Goal: Task Accomplishment & Management: Manage account settings

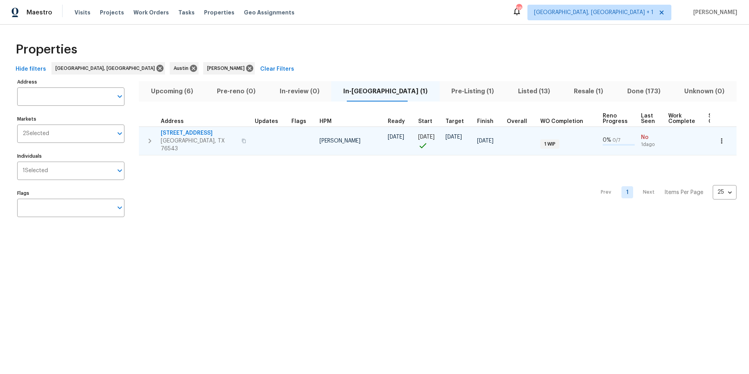
click at [193, 134] on span "[STREET_ADDRESS]" at bounding box center [199, 133] width 76 height 8
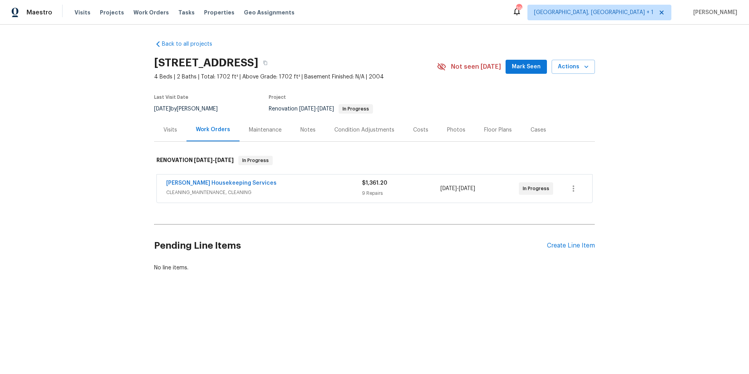
click at [289, 185] on div "[PERSON_NAME] Housekeeping Services" at bounding box center [264, 183] width 196 height 9
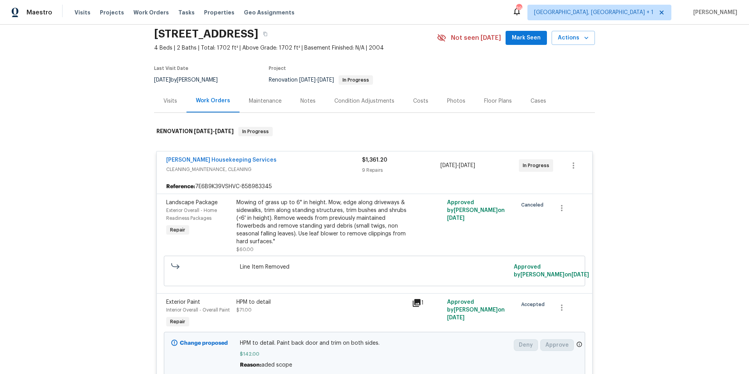
scroll to position [56, 0]
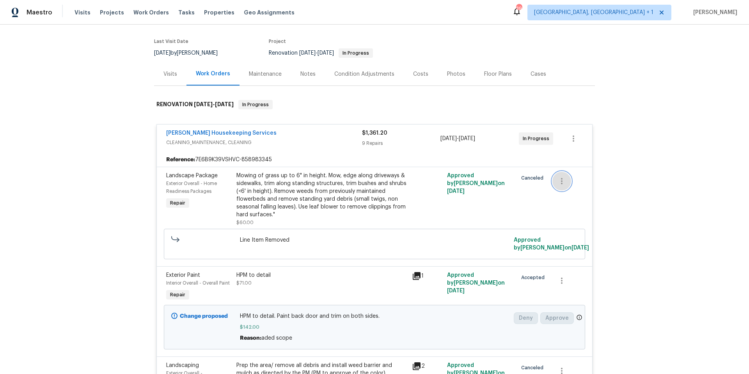
click at [561, 181] on icon "button" at bounding box center [562, 181] width 2 height 6
click at [495, 197] on div at bounding box center [374, 187] width 749 height 374
click at [275, 129] on div "Arelis Housekeeping Services" at bounding box center [264, 133] width 196 height 9
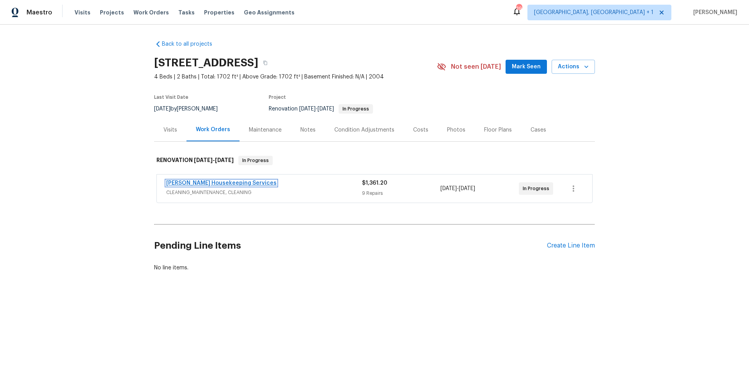
click at [229, 181] on link "Arelis Housekeeping Services" at bounding box center [221, 182] width 110 height 5
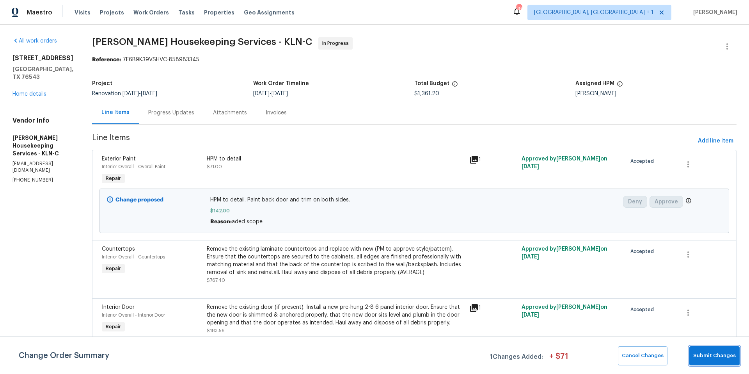
click at [706, 355] on span "Submit Changes" at bounding box center [715, 355] width 43 height 9
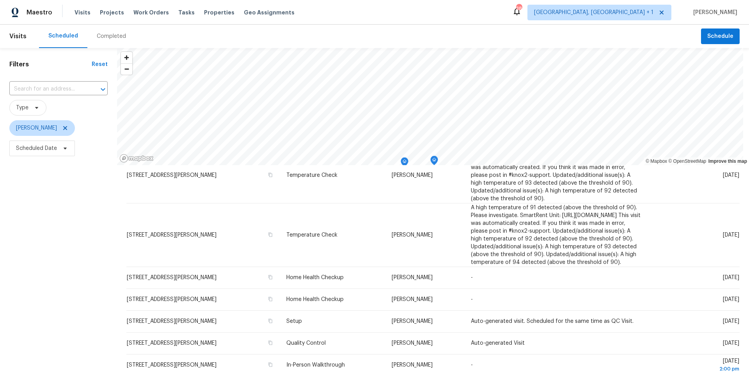
scroll to position [293, 0]
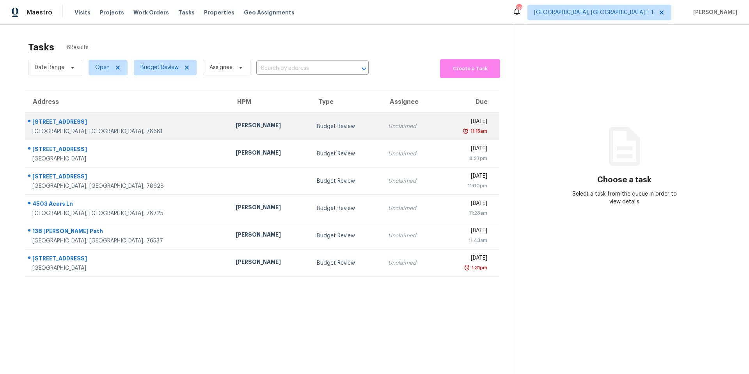
click at [236, 123] on div "Martin Chagolla" at bounding box center [270, 126] width 69 height 10
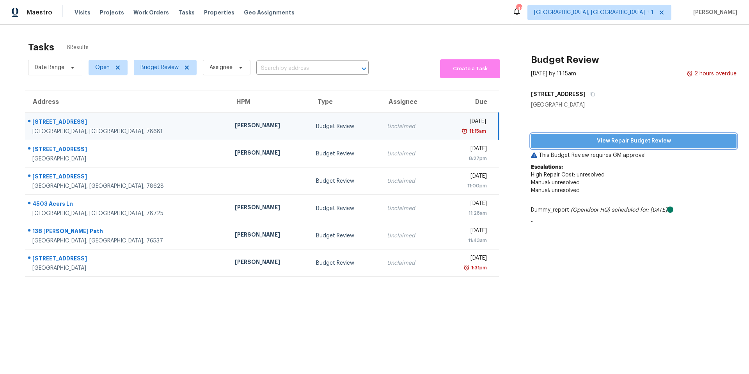
click at [562, 145] on span "View Repair Budget Review" at bounding box center [633, 141] width 193 height 10
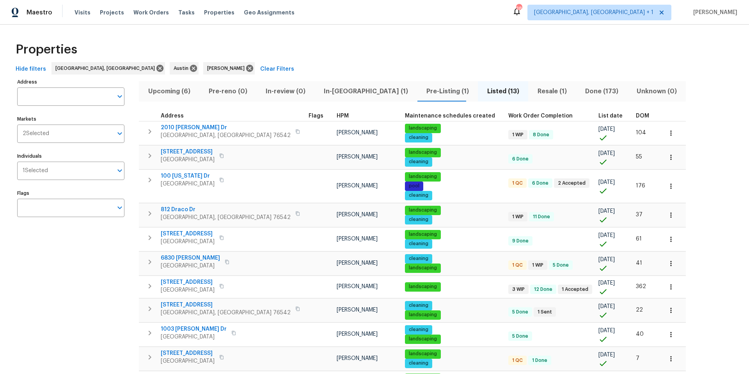
click at [171, 95] on span "Upcoming (6)" at bounding box center [169, 91] width 51 height 11
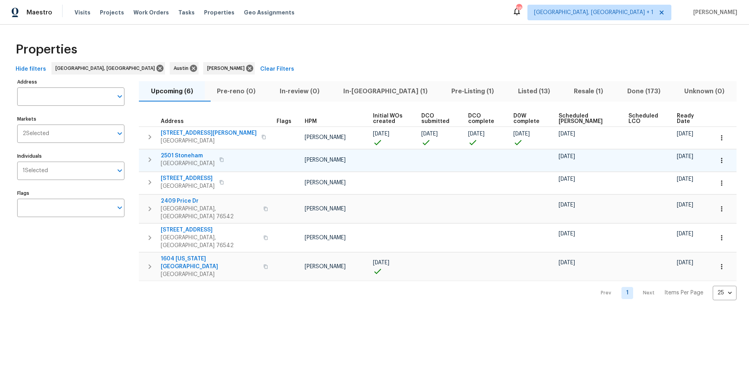
click at [562, 157] on icon "button" at bounding box center [722, 161] width 8 height 8
click at [562, 235] on p "Admin: Repair Budget Review" at bounding box center [698, 243] width 75 height 8
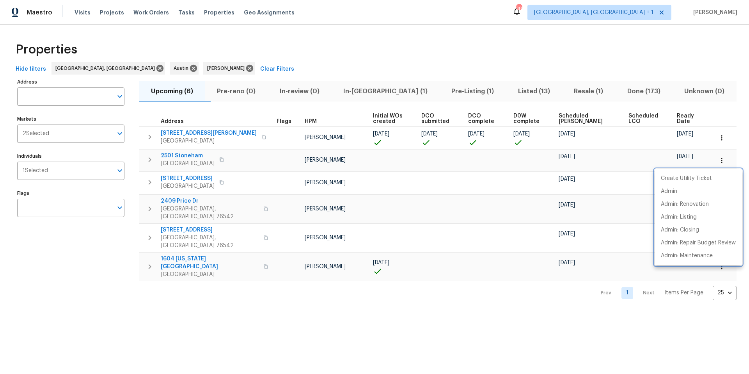
click at [273, 52] on div at bounding box center [374, 187] width 749 height 374
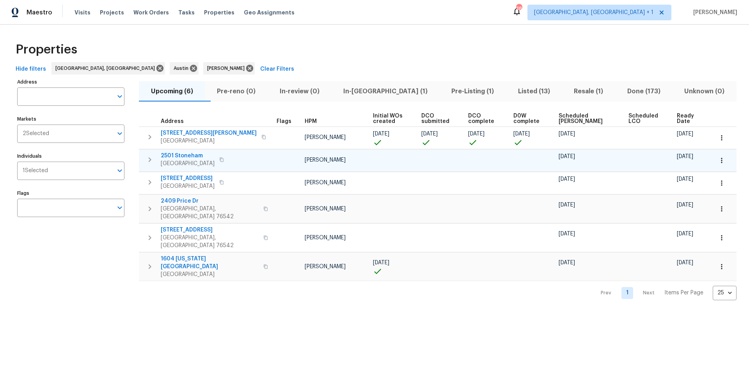
click at [562, 162] on button "button" at bounding box center [722, 160] width 17 height 17
click at [562, 235] on p "Admin: Repair Budget Review" at bounding box center [698, 243] width 75 height 8
drag, startPoint x: 667, startPoint y: 189, endPoint x: 680, endPoint y: 207, distance: 22.2
click at [562, 207] on ul "Create Utility Ticket Admin Admin: Renovation Admin: Listing Admin: Closing Adm…" at bounding box center [698, 217] width 87 height 96
click at [562, 207] on p "Admin: Renovation" at bounding box center [685, 204] width 48 height 8
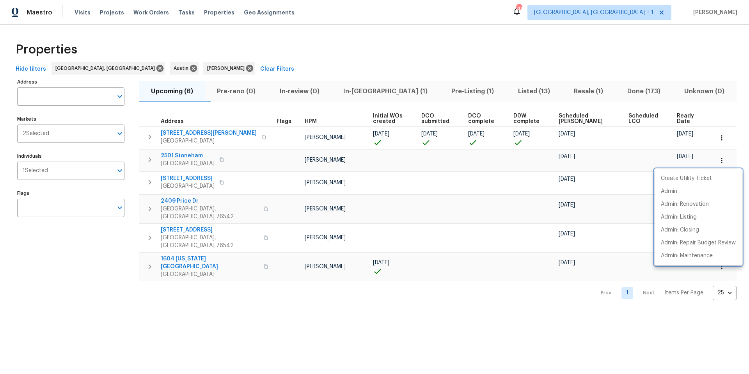
click at [406, 61] on div at bounding box center [374, 187] width 749 height 374
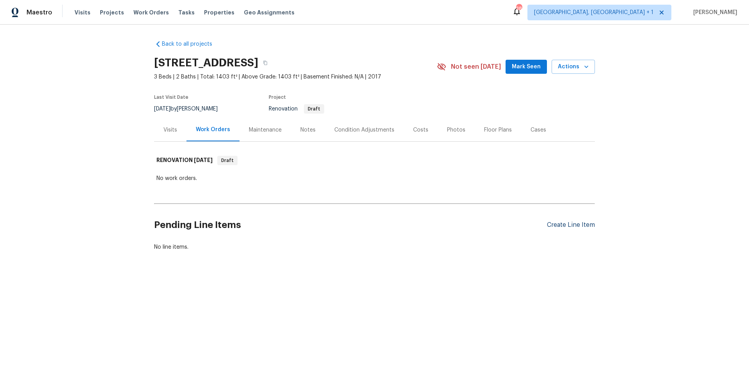
click at [580, 225] on div "Create Line Item" at bounding box center [571, 224] width 48 height 7
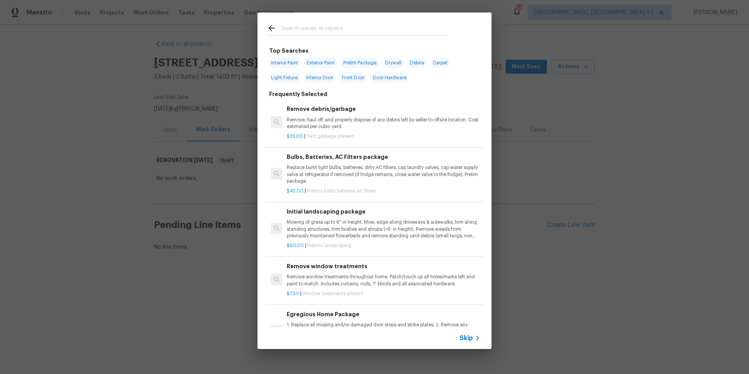
click at [269, 25] on icon at bounding box center [271, 27] width 9 height 9
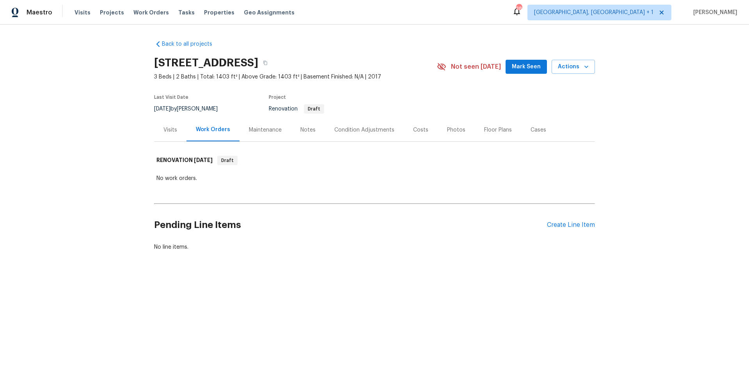
click at [379, 128] on div "Condition Adjustments" at bounding box center [365, 130] width 60 height 8
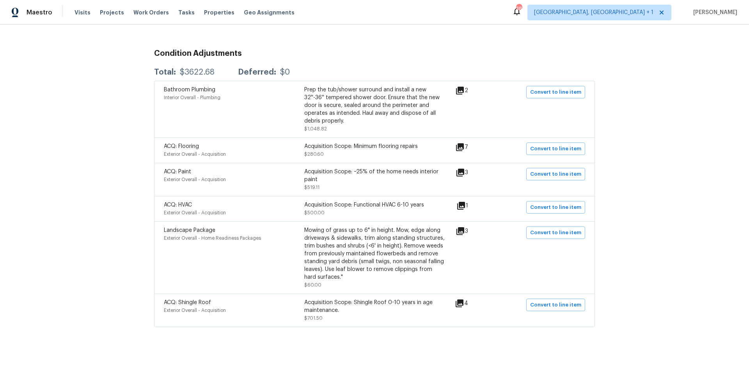
scroll to position [123, 0]
click at [464, 227] on icon at bounding box center [461, 231] width 8 height 8
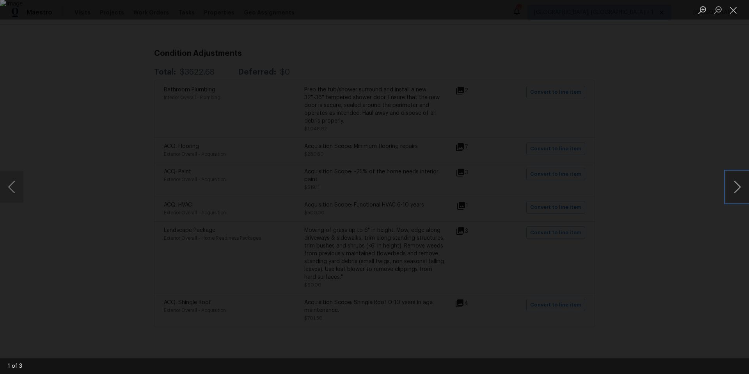
click at [738, 194] on button "Next image" at bounding box center [737, 186] width 23 height 31
drag, startPoint x: 738, startPoint y: 194, endPoint x: 700, endPoint y: 173, distance: 42.8
click at [700, 173] on div "1 of 3" at bounding box center [374, 187] width 749 height 374
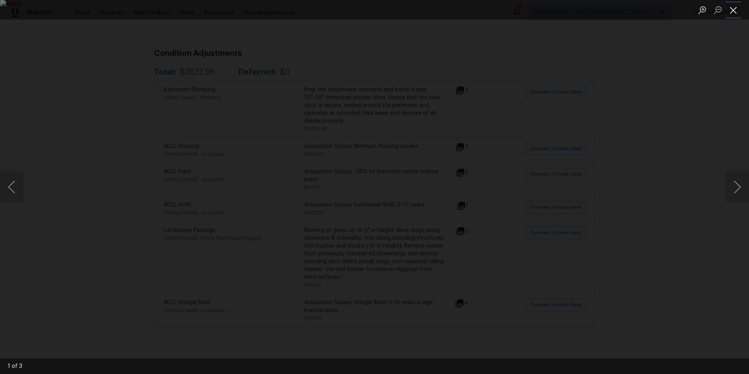
click at [733, 9] on button "Close lightbox" at bounding box center [734, 10] width 16 height 14
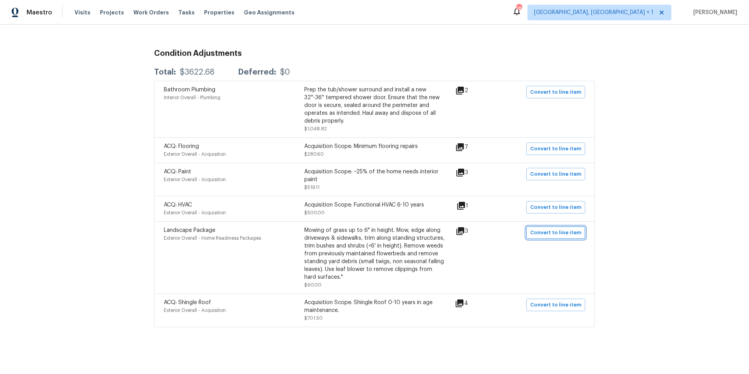
click at [548, 228] on span "Convert to line item" at bounding box center [555, 232] width 51 height 9
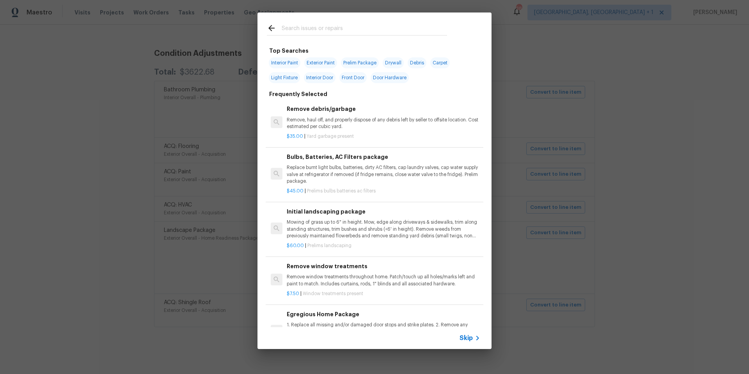
click at [469, 334] on span "Skip" at bounding box center [466, 338] width 13 height 8
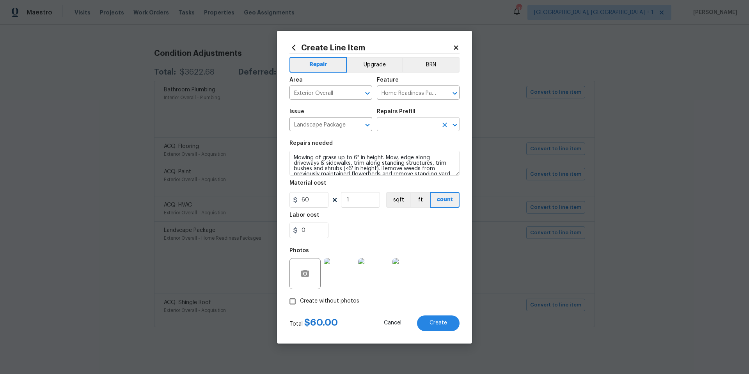
click at [402, 124] on input "text" at bounding box center [407, 125] width 61 height 12
click at [406, 146] on li "Initial landscaping package $60.00" at bounding box center [418, 146] width 83 height 21
type input "Initial landscaping package $60.00"
click at [439, 328] on button "Create" at bounding box center [438, 323] width 43 height 16
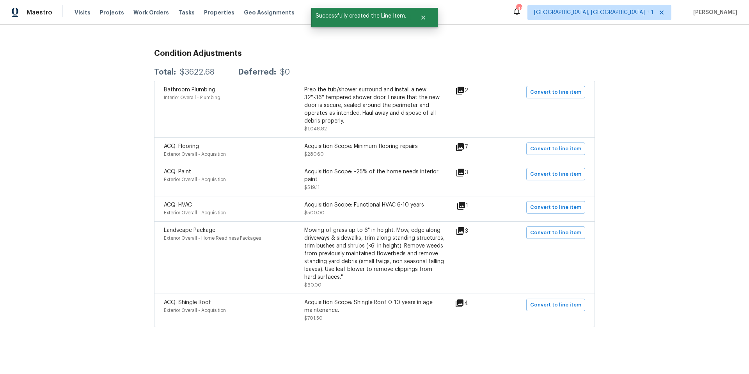
scroll to position [0, 0]
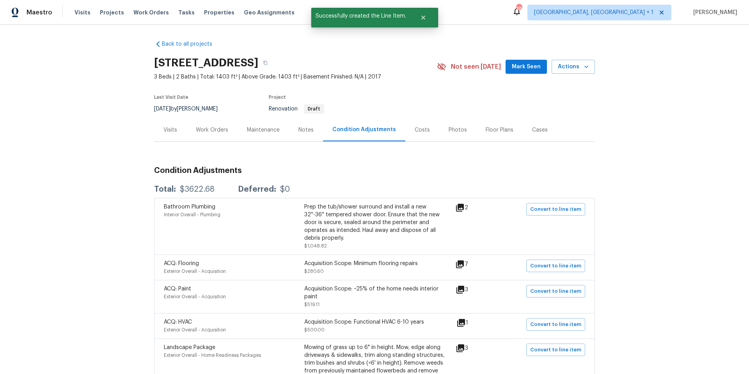
click at [200, 127] on div "Work Orders" at bounding box center [212, 130] width 32 height 8
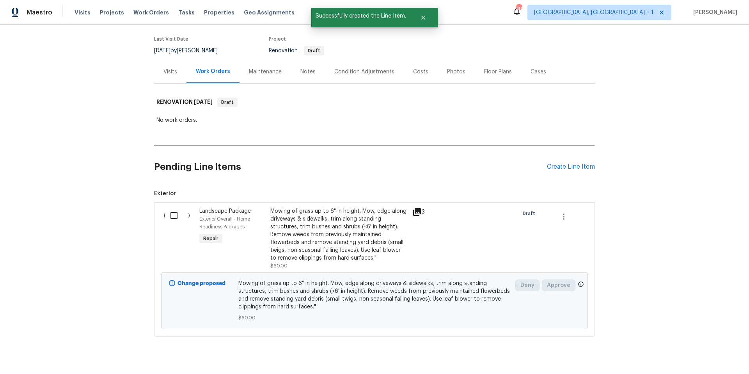
scroll to position [59, 0]
click at [558, 167] on div "Create Line Item" at bounding box center [571, 166] width 48 height 7
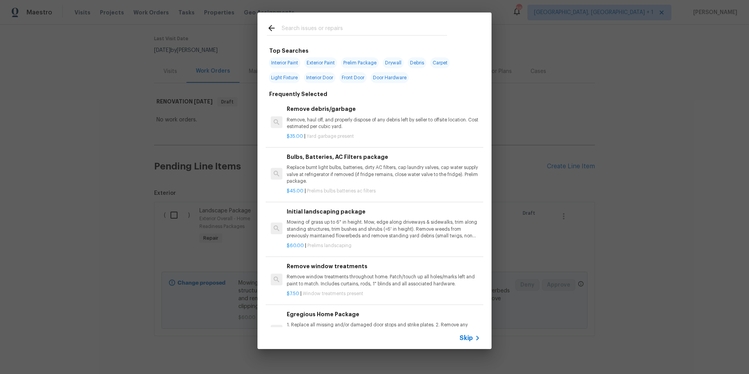
click at [306, 34] on input "text" at bounding box center [364, 29] width 165 height 12
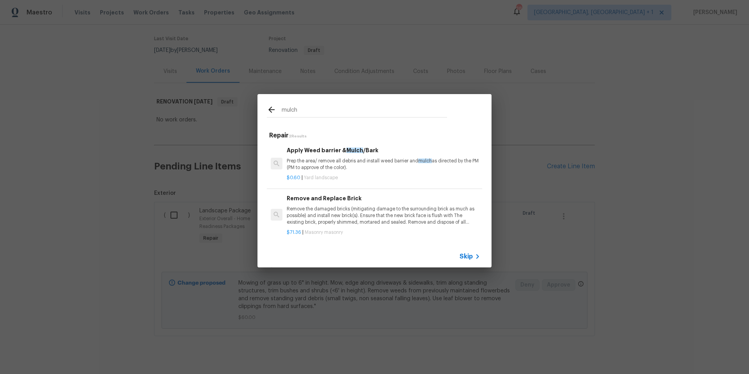
type input "mulch"
click at [337, 160] on p "Prep the area/ remove all debris and install weed barrier and mulch as directed…" at bounding box center [384, 164] width 194 height 13
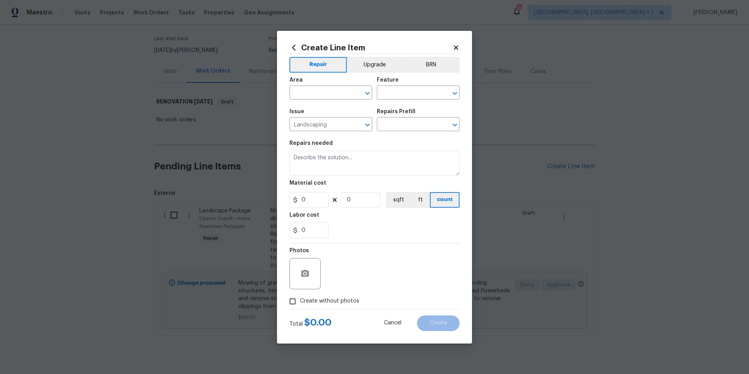
type input "Apply Weed barrier & Mulch/Bark $0.60"
type textarea "Prep the area/ remove all debris and install weed barrier and mulch as directed…"
type input "0.6"
type input "1"
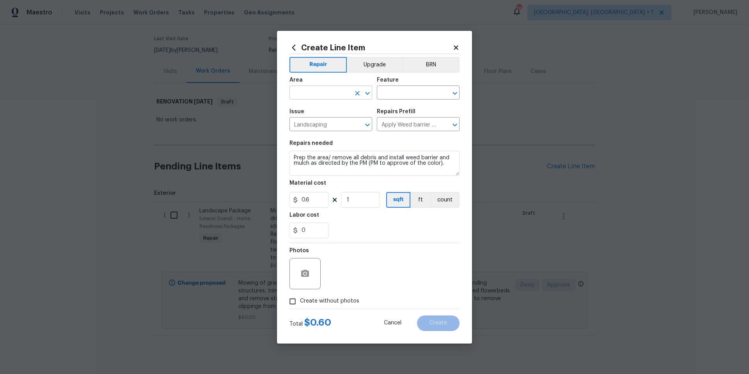
click at [318, 93] on input "text" at bounding box center [320, 93] width 61 height 12
click at [327, 119] on li "Exterior Overall" at bounding box center [331, 123] width 83 height 13
type input "Exterior Overall"
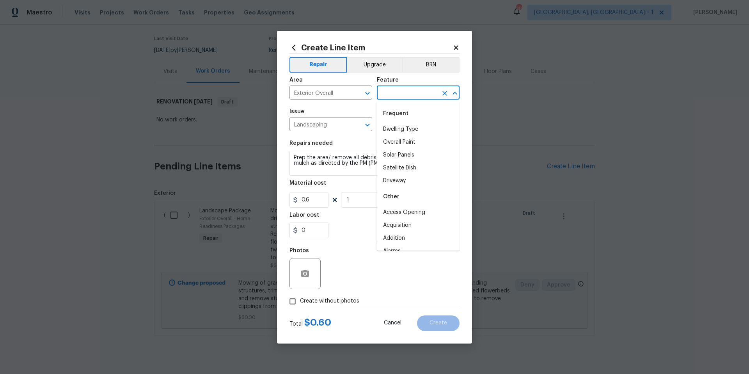
click at [411, 89] on input "text" at bounding box center [407, 93] width 61 height 12
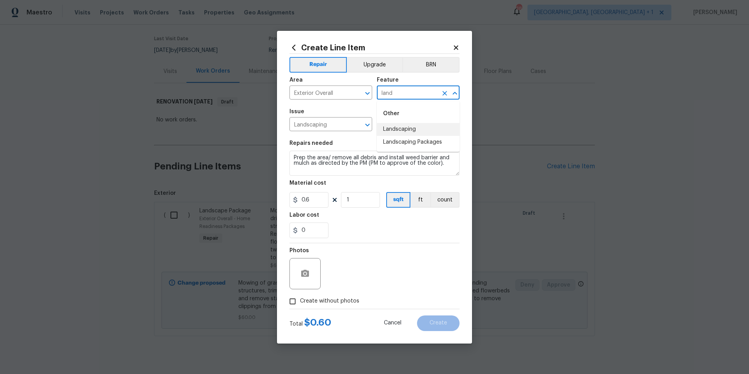
click at [393, 129] on li "Landscaping" at bounding box center [418, 129] width 83 height 13
type input "Landscaping"
click at [355, 200] on input "1" at bounding box center [360, 200] width 39 height 16
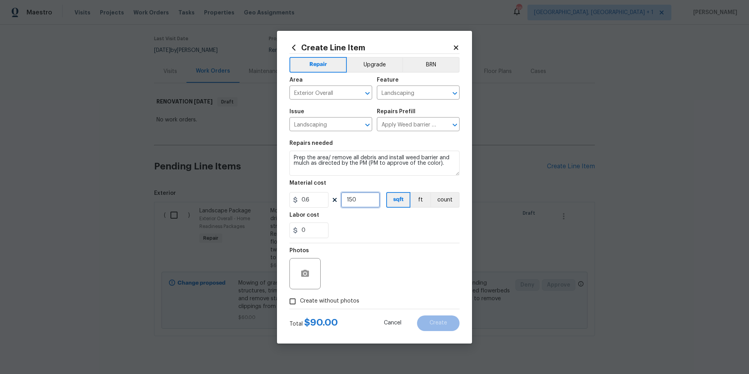
type input "150"
click at [292, 309] on div "Total $ 90.00 Cancel Create" at bounding box center [375, 320] width 170 height 22
click at [295, 303] on input "Create without photos" at bounding box center [292, 301] width 15 height 15
checkbox input "true"
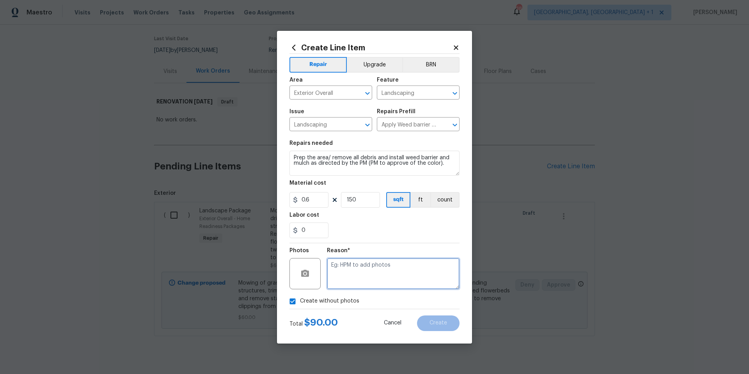
click at [338, 278] on textarea at bounding box center [393, 273] width 133 height 31
type textarea "HPM to add photos"
click at [434, 327] on button "Create" at bounding box center [438, 323] width 43 height 16
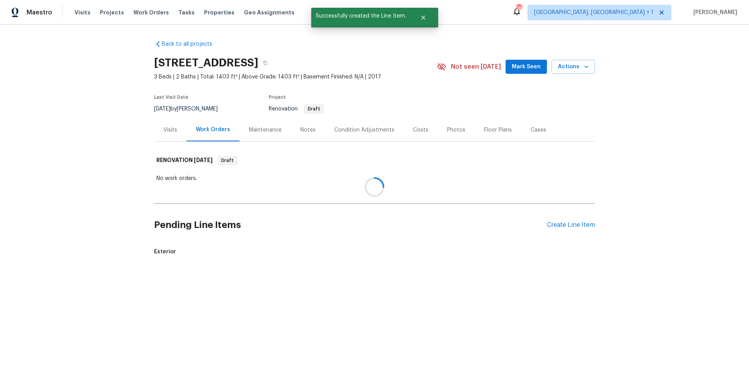
scroll to position [0, 0]
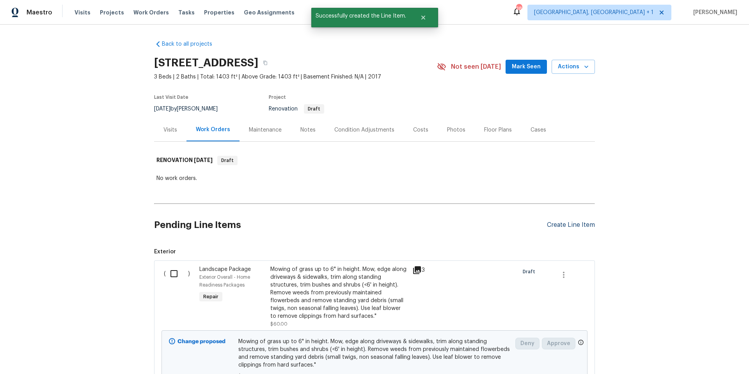
click at [566, 222] on div "Create Line Item" at bounding box center [571, 224] width 48 height 7
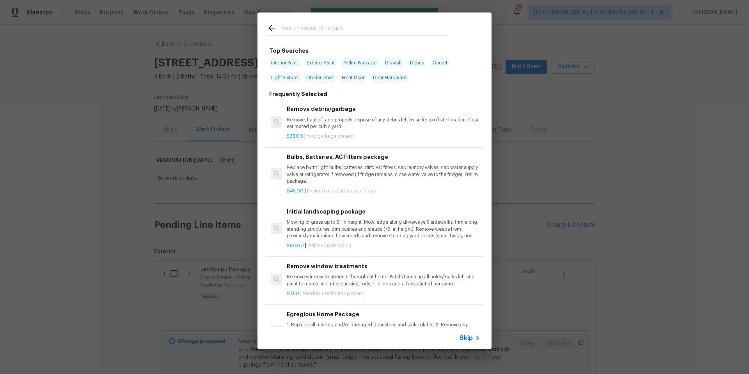
click at [322, 25] on input "text" at bounding box center [364, 29] width 165 height 12
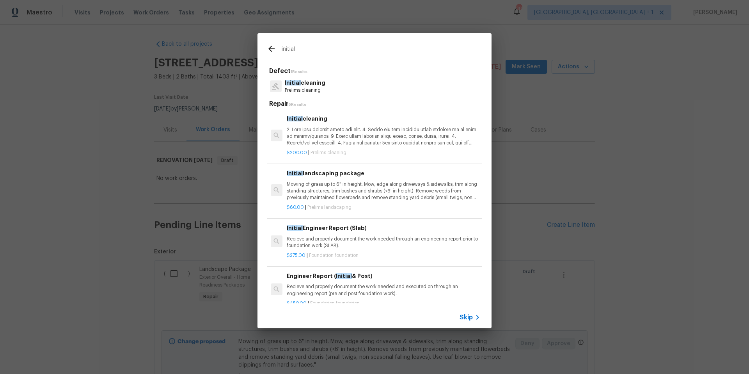
type input "initial"
click at [315, 141] on p at bounding box center [384, 136] width 194 height 20
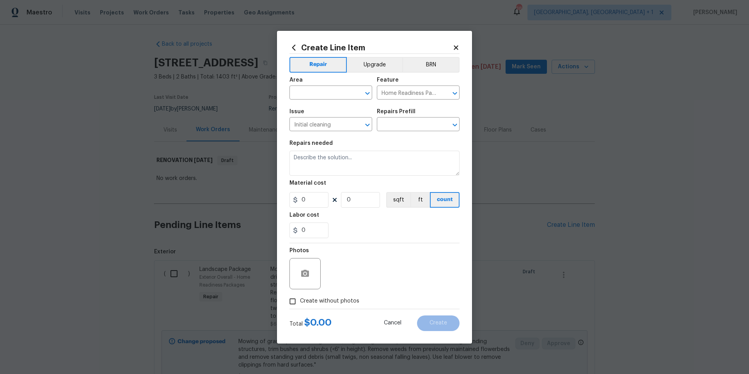
type input "Initial cleaning $200.00"
type textarea "1. Wipe down exterior doors and trim. 2. Clean out all exterior light fixtures …"
type input "200"
type input "1"
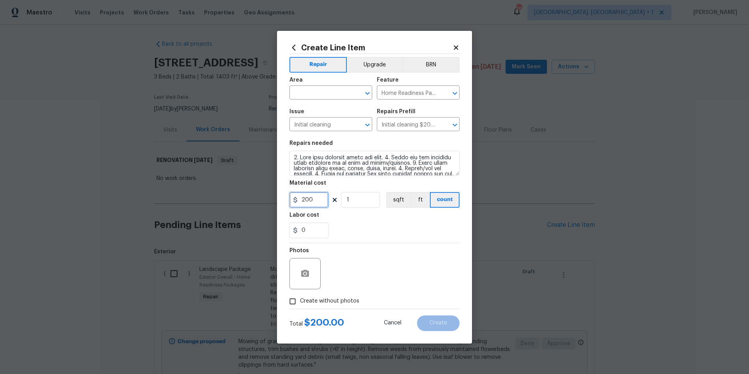
drag, startPoint x: 313, startPoint y: 200, endPoint x: 306, endPoint y: 199, distance: 6.7
click at [306, 199] on input "200" at bounding box center [309, 200] width 39 height 16
type input "250"
click at [294, 304] on input "Create without photos" at bounding box center [292, 301] width 15 height 15
checkbox input "true"
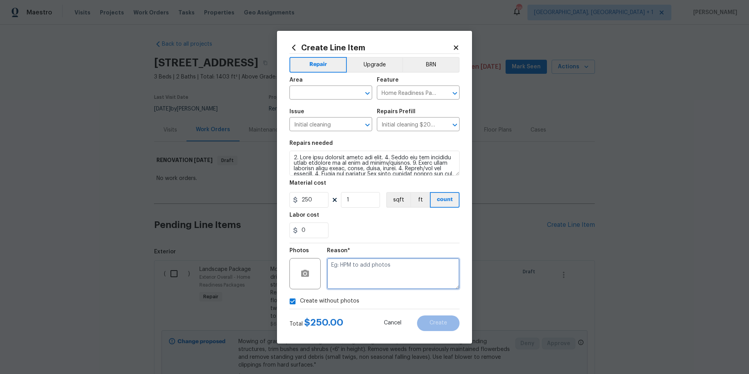
click at [365, 281] on textarea at bounding box center [393, 273] width 133 height 31
type textarea "HPM to add photos"
click at [331, 93] on input "text" at bounding box center [320, 93] width 61 height 12
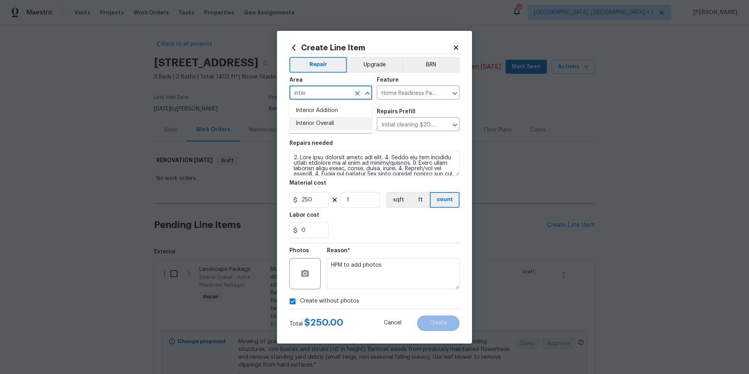
click at [331, 121] on li "Interior Overall" at bounding box center [331, 123] width 83 height 13
type input "Interior Overall"
click at [438, 318] on button "Create" at bounding box center [438, 323] width 43 height 16
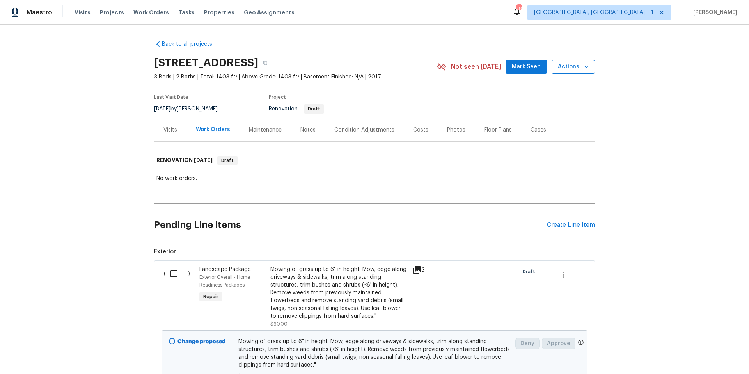
click at [590, 72] on button "Actions" at bounding box center [573, 67] width 43 height 14
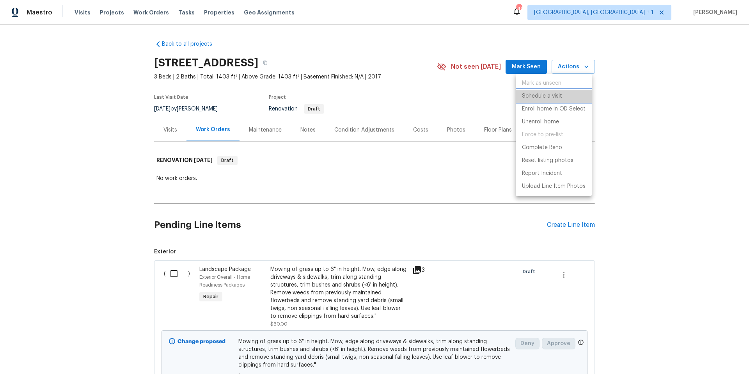
click at [553, 94] on p "Schedule a visit" at bounding box center [542, 96] width 40 height 8
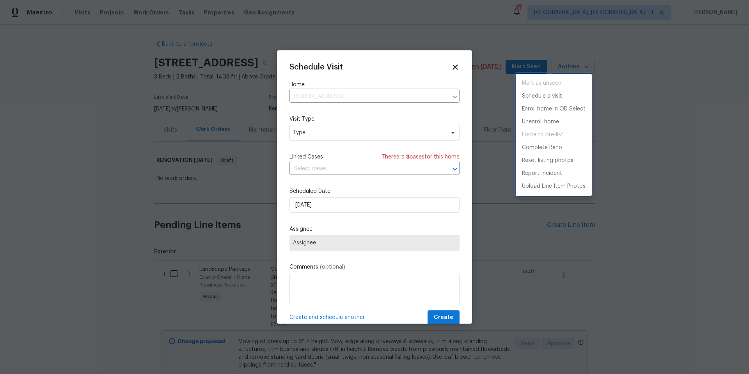
click at [322, 93] on div at bounding box center [374, 187] width 749 height 374
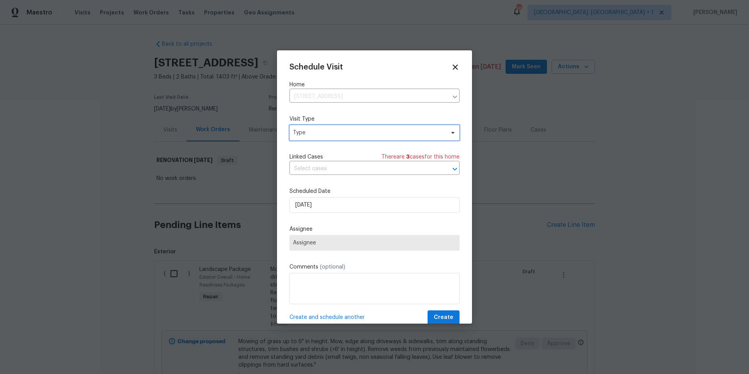
click at [325, 129] on span "Type" at bounding box center [369, 133] width 152 height 8
type input "reno"
click at [317, 168] on div "Reno Start" at bounding box center [308, 169] width 28 height 8
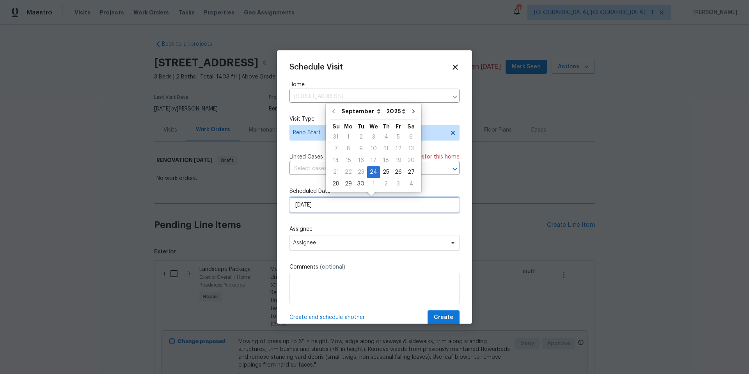
click at [323, 205] on input "[DATE]" at bounding box center [375, 205] width 170 height 16
click at [371, 173] on div "24" at bounding box center [373, 172] width 13 height 11
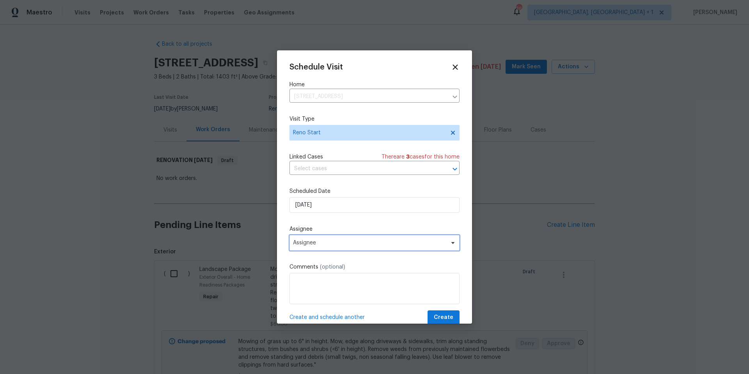
click at [353, 240] on span "Assignee" at bounding box center [369, 243] width 153 height 6
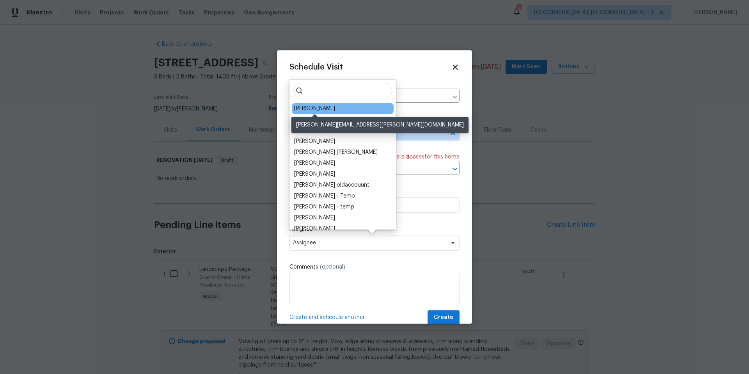
click at [307, 112] on div "[PERSON_NAME]" at bounding box center [314, 109] width 41 height 8
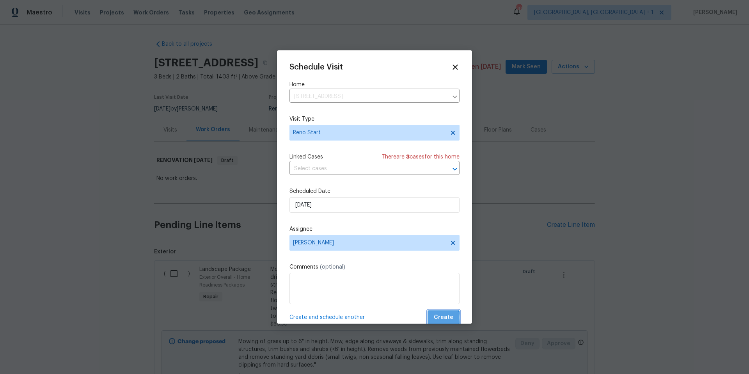
click at [435, 318] on span "Create" at bounding box center [444, 318] width 20 height 10
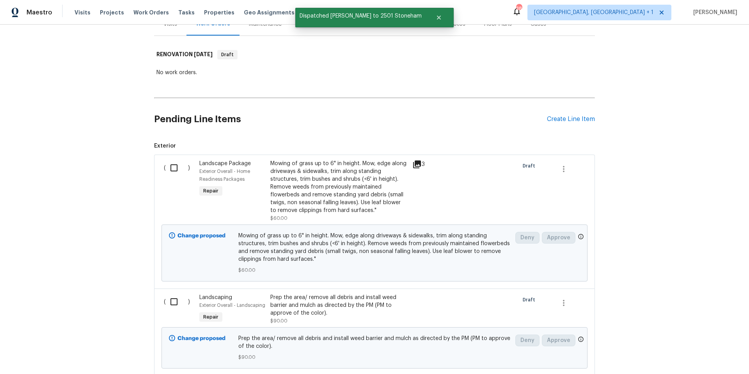
scroll to position [114, 0]
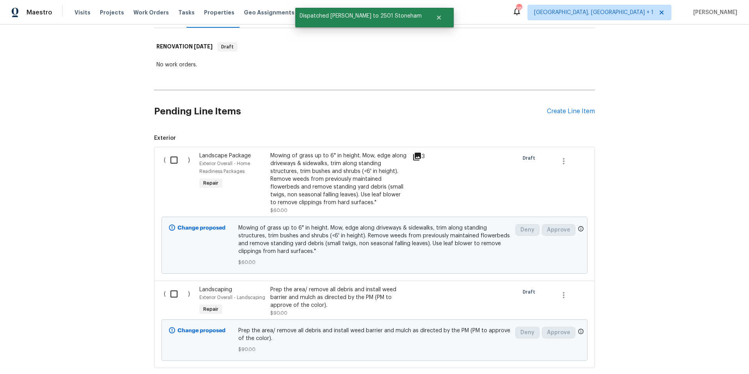
click at [172, 159] on input "checkbox" at bounding box center [177, 160] width 22 height 16
checkbox input "true"
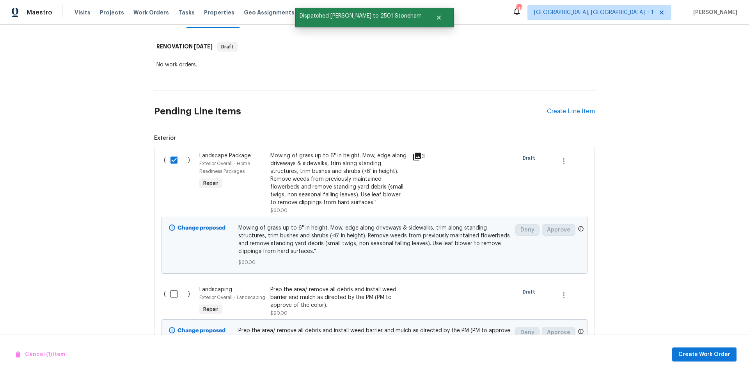
click at [180, 290] on input "checkbox" at bounding box center [177, 294] width 22 height 16
checkbox input "true"
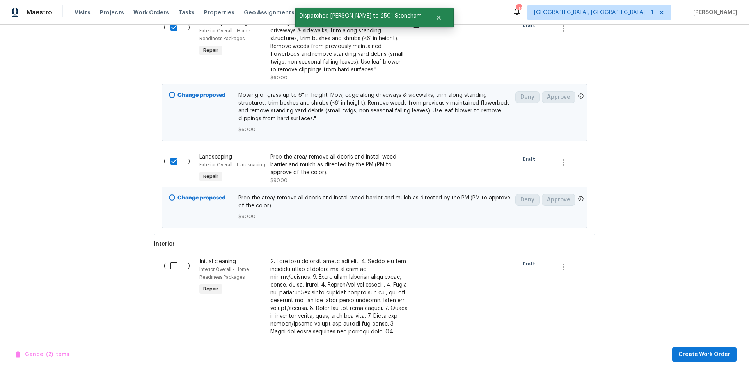
scroll to position [293, 0]
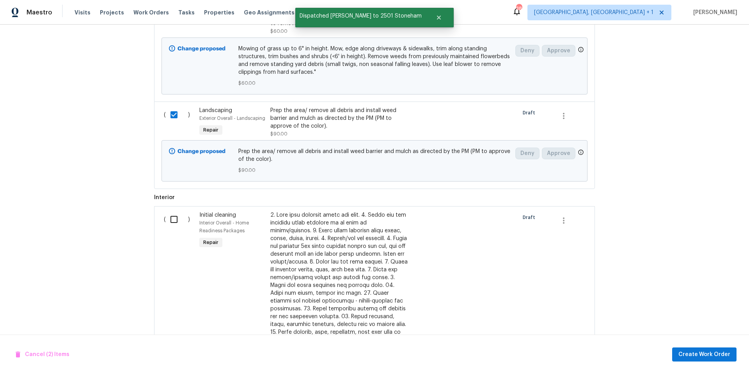
drag, startPoint x: 174, startPoint y: 222, endPoint x: 233, endPoint y: 222, distance: 58.2
click at [176, 222] on input "checkbox" at bounding box center [177, 219] width 22 height 16
checkbox input "true"
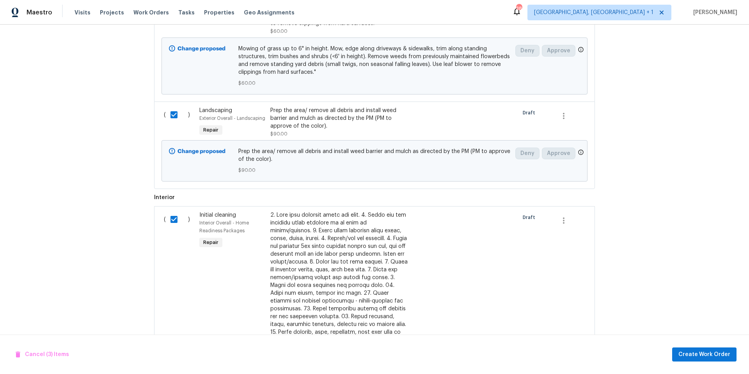
scroll to position [537, 0]
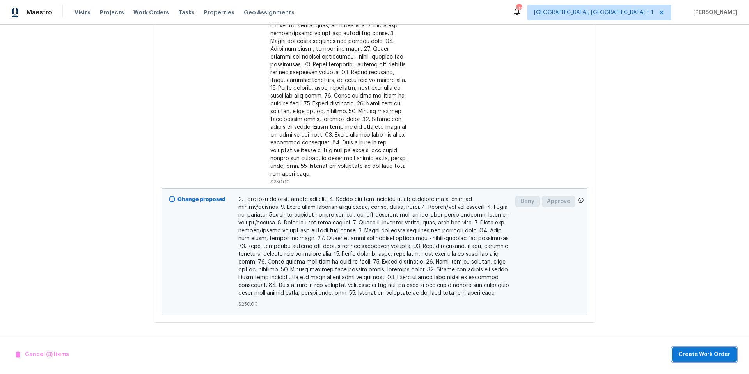
click at [728, 350] on span "Create Work Order" at bounding box center [705, 355] width 52 height 10
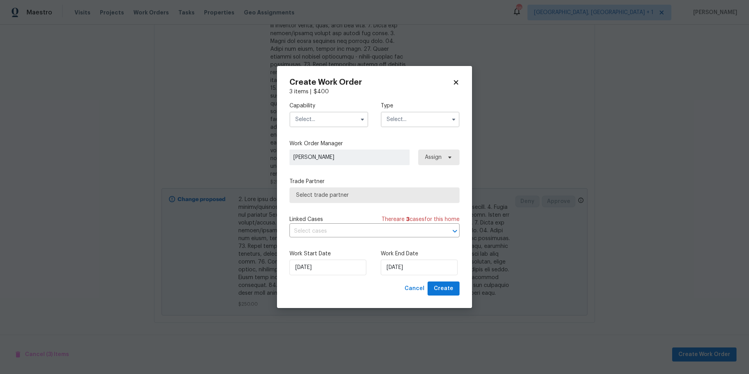
click at [346, 121] on input "text" at bounding box center [329, 120] width 79 height 16
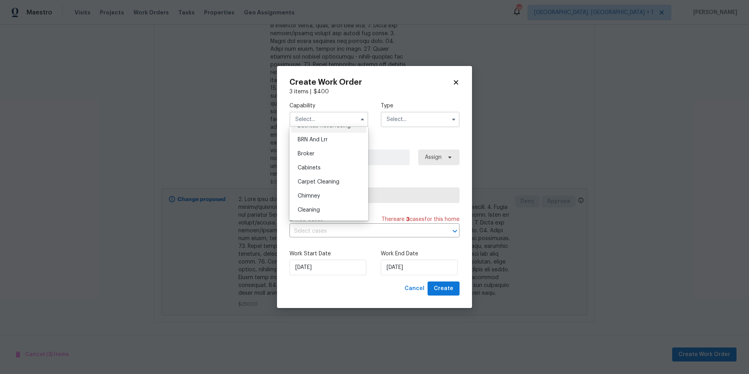
scroll to position [50, 0]
click at [322, 197] on div "Cleaning" at bounding box center [329, 199] width 75 height 14
type input "Cleaning"
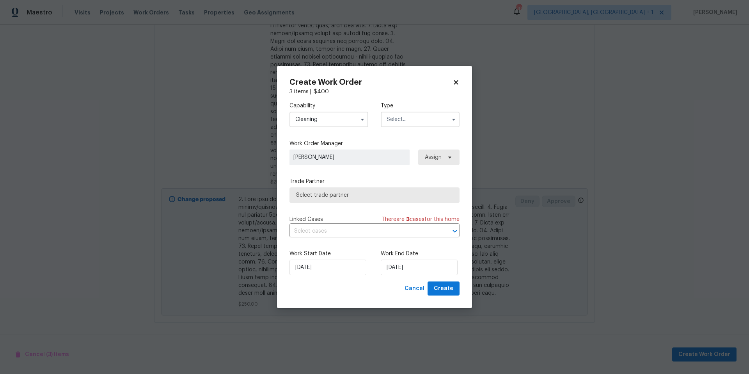
click at [416, 126] on input "text" at bounding box center [420, 120] width 79 height 16
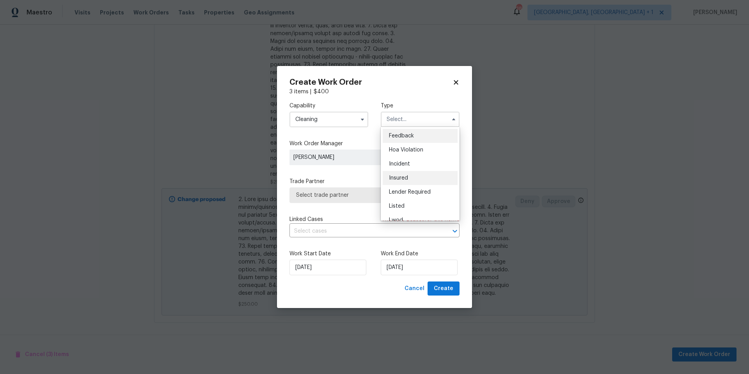
scroll to position [93, 0]
click at [407, 168] on span "Renovation" at bounding box center [403, 169] width 29 height 5
type input "Renovation"
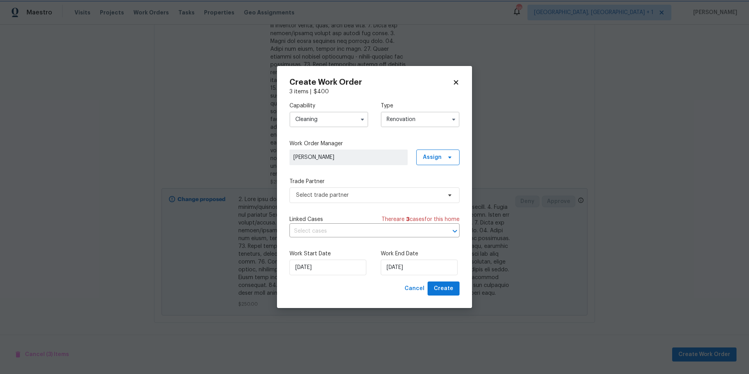
scroll to position [0, 0]
click at [389, 191] on span "Select trade partner" at bounding box center [369, 195] width 146 height 8
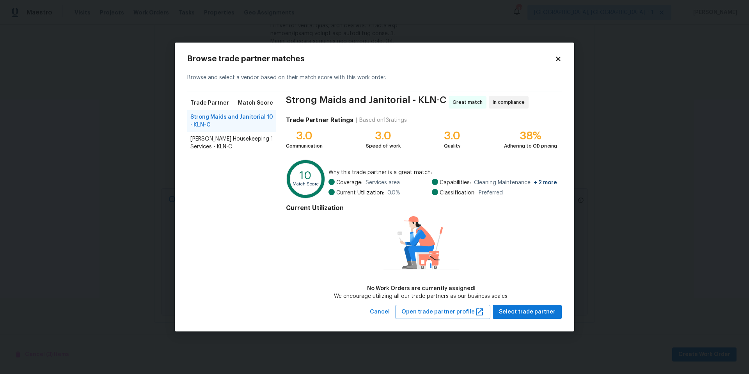
click at [219, 136] on span "Arelis Housekeeping Services - KLN-C" at bounding box center [230, 143] width 80 height 16
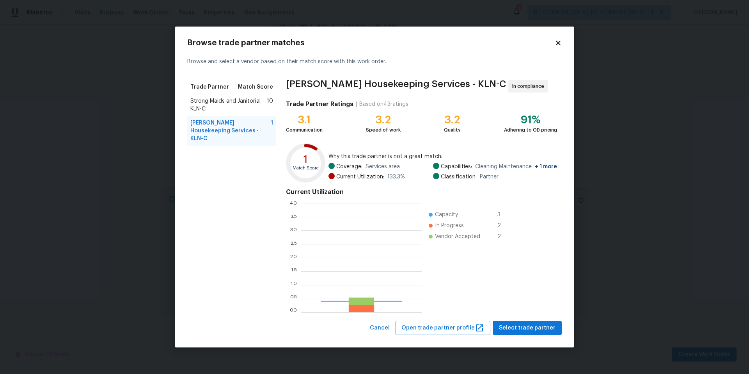
scroll to position [103, 116]
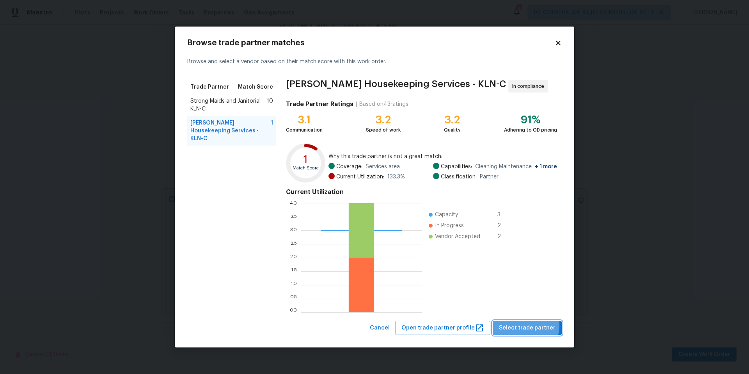
click at [523, 325] on span "Select trade partner" at bounding box center [527, 328] width 57 height 10
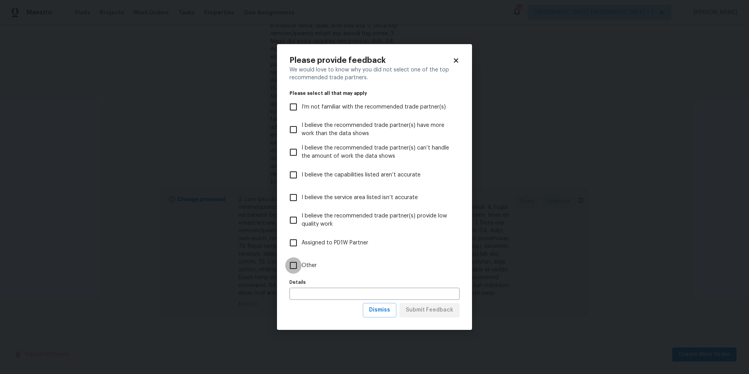
drag, startPoint x: 299, startPoint y: 263, endPoint x: 344, endPoint y: 281, distance: 48.6
click at [299, 264] on input "Other" at bounding box center [293, 265] width 16 height 16
checkbox input "true"
click at [429, 313] on span "Submit Feedback" at bounding box center [430, 310] width 48 height 10
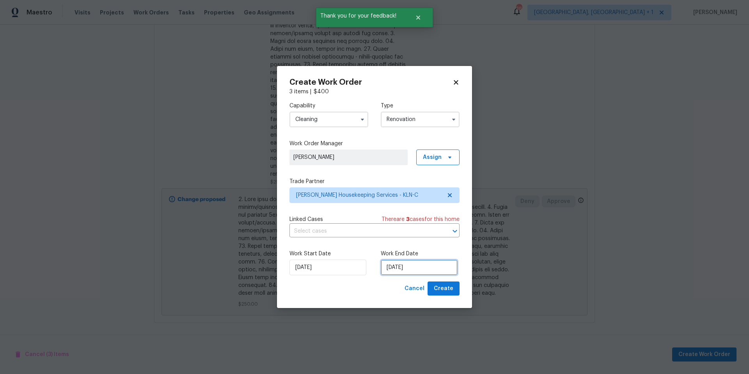
click at [415, 272] on input "9/30/2025" at bounding box center [419, 268] width 77 height 16
click at [439, 285] on span "Create" at bounding box center [444, 289] width 20 height 10
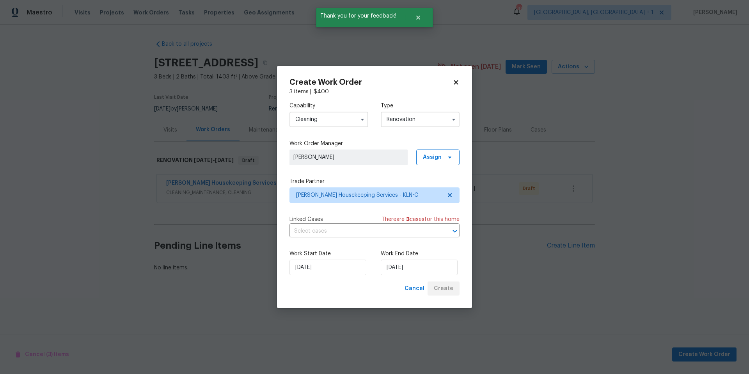
scroll to position [0, 0]
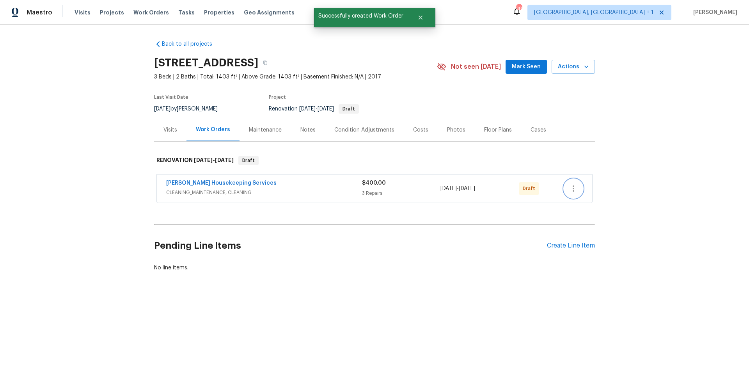
click at [569, 186] on icon "button" at bounding box center [573, 188] width 9 height 9
click at [573, 190] on li "Send to Vendor" at bounding box center [604, 188] width 84 height 13
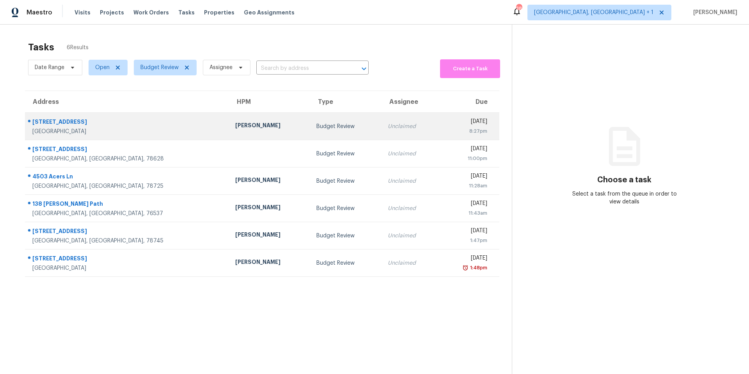
click at [124, 128] on div "[GEOGRAPHIC_DATA]" at bounding box center [127, 132] width 190 height 8
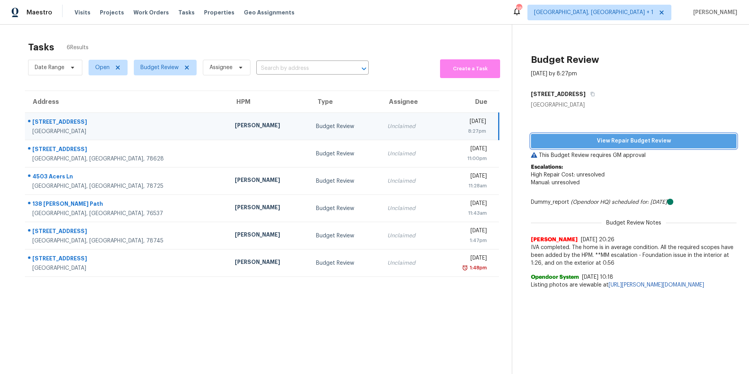
click at [624, 142] on span "View Repair Budget Review" at bounding box center [633, 141] width 193 height 10
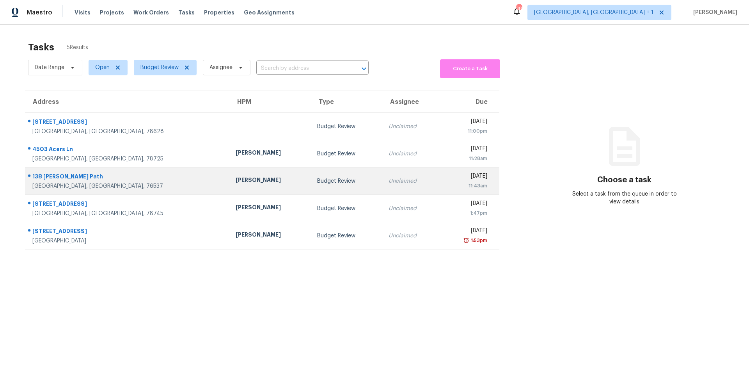
click at [94, 177] on div "138 [PERSON_NAME] Path" at bounding box center [127, 178] width 191 height 10
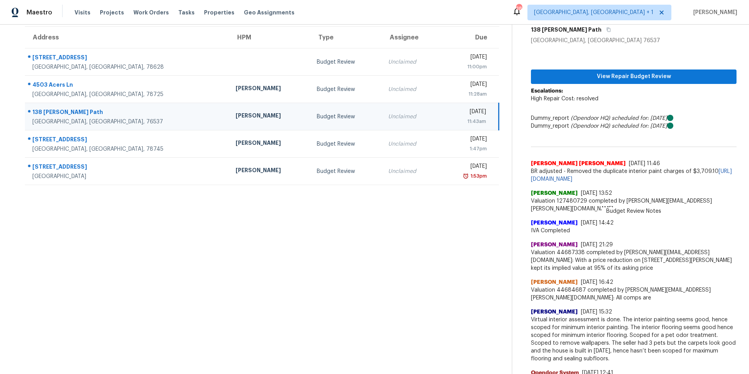
scroll to position [69, 0]
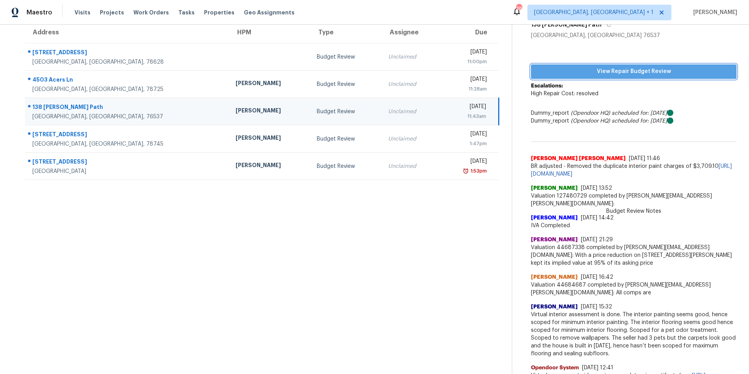
click at [628, 73] on span "View Repair Budget Review" at bounding box center [633, 72] width 193 height 10
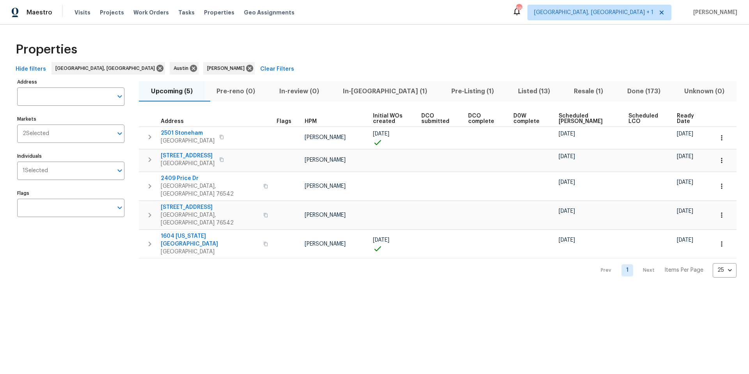
click at [241, 90] on span "Pre-reno (0)" at bounding box center [236, 91] width 53 height 11
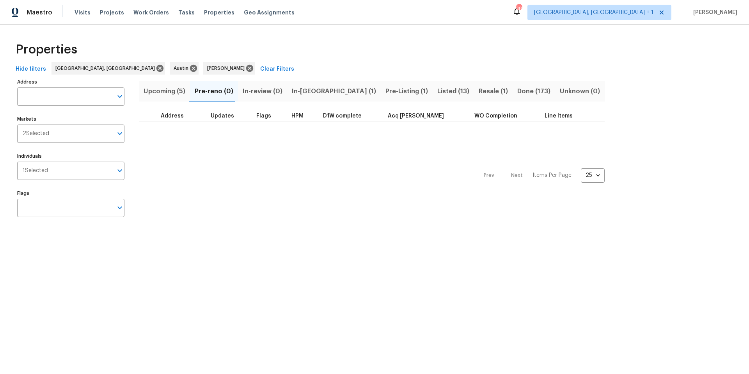
click at [178, 88] on span "Upcoming (5)" at bounding box center [165, 91] width 42 height 11
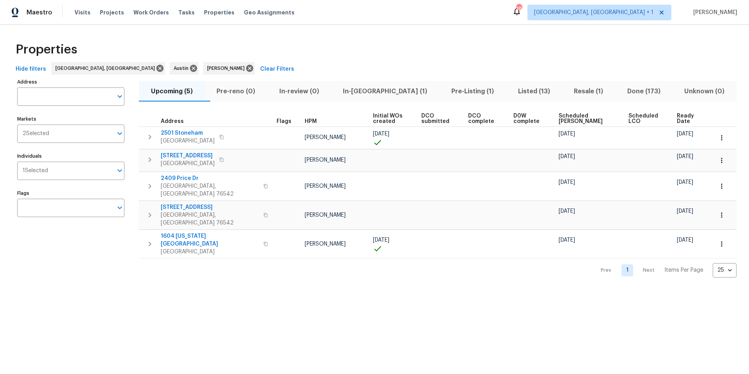
click at [576, 115] on span "Scheduled COE" at bounding box center [587, 118] width 57 height 11
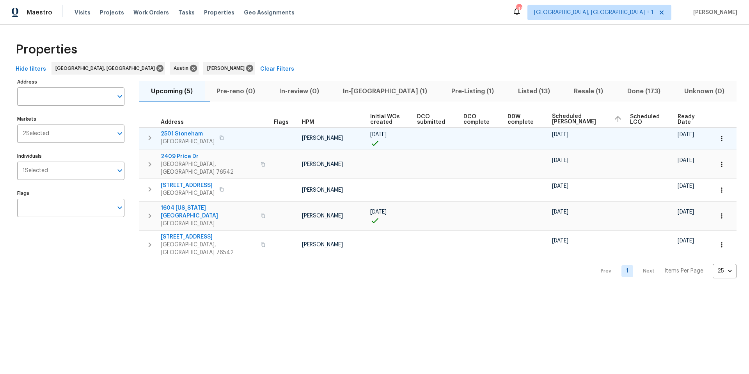
click at [718, 137] on icon "button" at bounding box center [722, 139] width 8 height 8
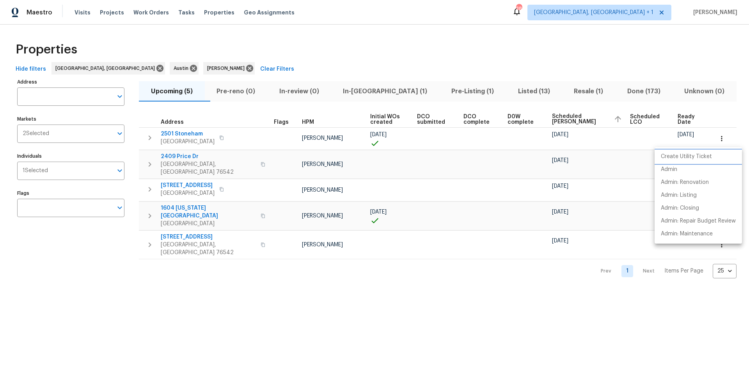
click at [697, 158] on p "Create Utility Ticket" at bounding box center [686, 157] width 51 height 8
click at [687, 168] on li "Admin" at bounding box center [698, 169] width 87 height 13
click at [299, 60] on div at bounding box center [374, 187] width 749 height 374
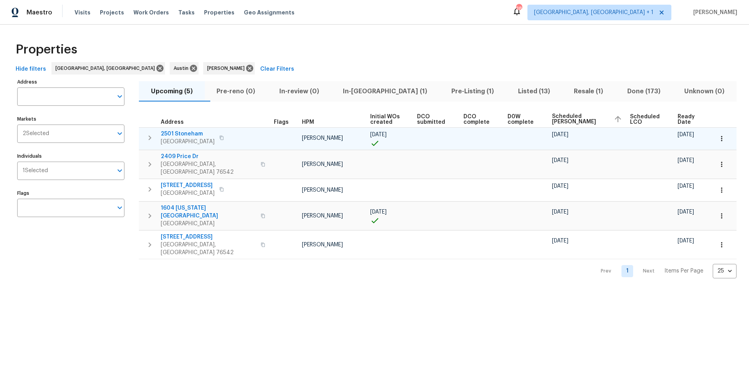
click at [718, 137] on icon "button" at bounding box center [722, 139] width 8 height 8
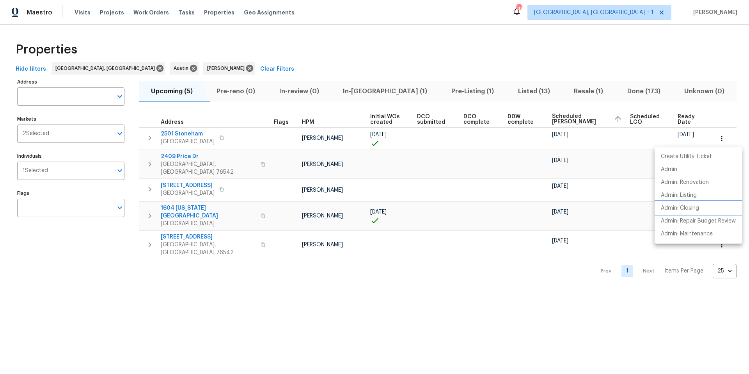
click at [676, 210] on p "Admin: Closing" at bounding box center [680, 208] width 38 height 8
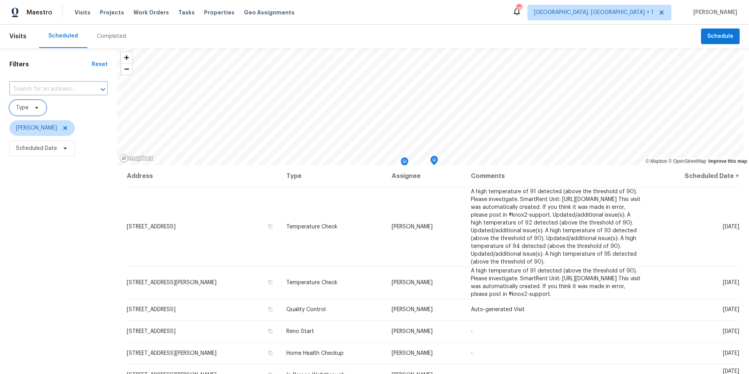
click at [34, 109] on icon at bounding box center [37, 108] width 6 height 6
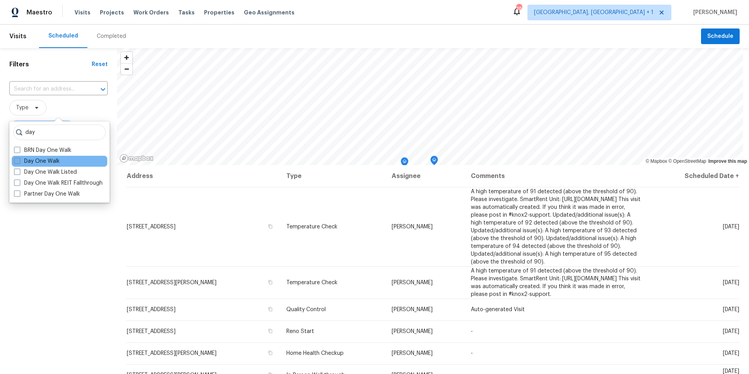
type input "day"
click at [45, 160] on label "Day One Walk" at bounding box center [37, 161] width 46 height 8
click at [19, 160] on input "Day One Walk" at bounding box center [16, 159] width 5 height 5
checkbox input "true"
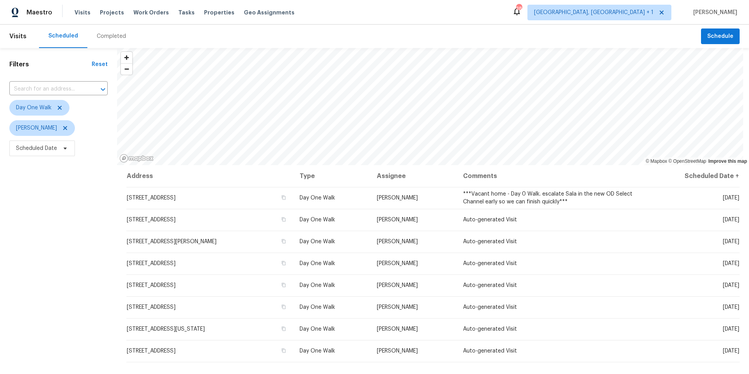
click at [41, 274] on div "Filters Reset ​ Day One Walk [PERSON_NAME] Scheduled Date" at bounding box center [58, 256] width 117 height 416
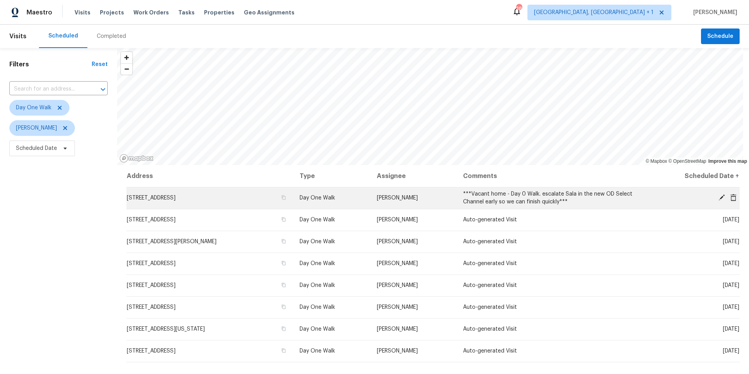
click at [719, 197] on icon at bounding box center [722, 197] width 6 height 6
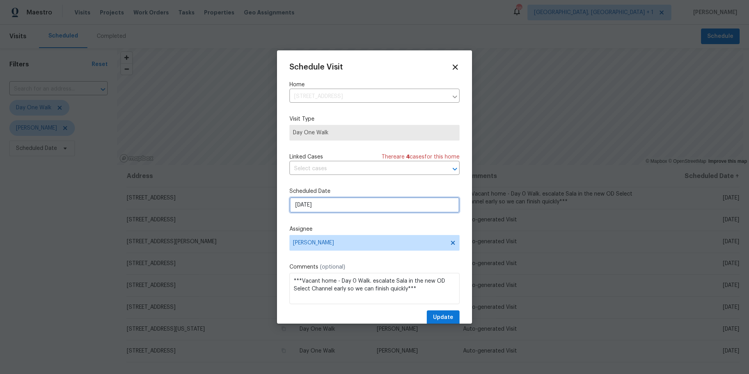
click at [368, 202] on input "[DATE]" at bounding box center [375, 205] width 170 height 16
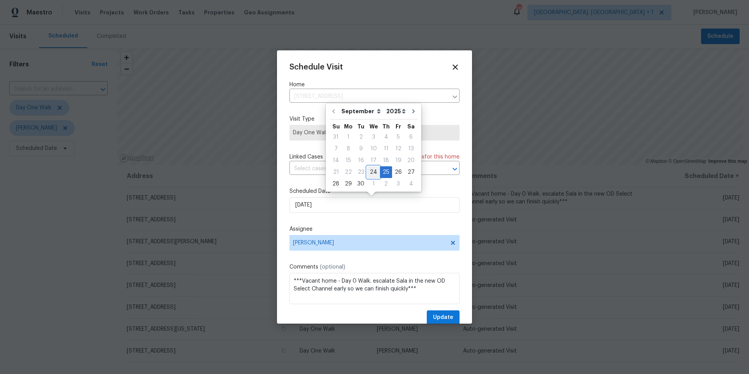
click at [369, 171] on div "24" at bounding box center [373, 172] width 13 height 11
type input "[DATE]"
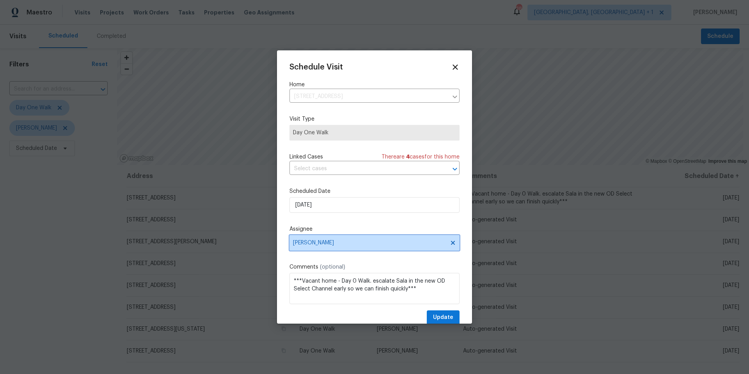
click at [326, 241] on span "[PERSON_NAME]" at bounding box center [369, 243] width 153 height 6
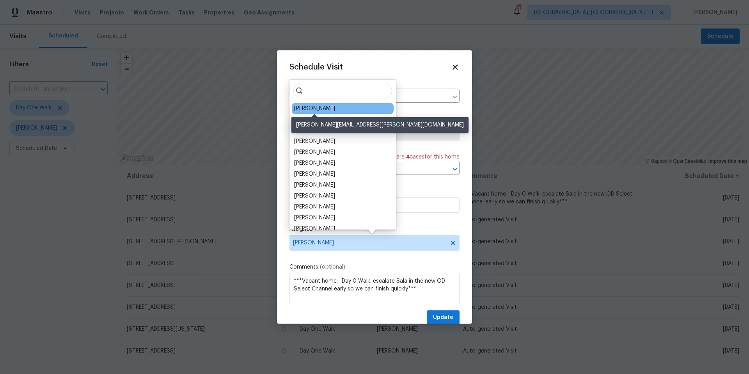
click at [311, 106] on div "[PERSON_NAME]" at bounding box center [314, 109] width 41 height 8
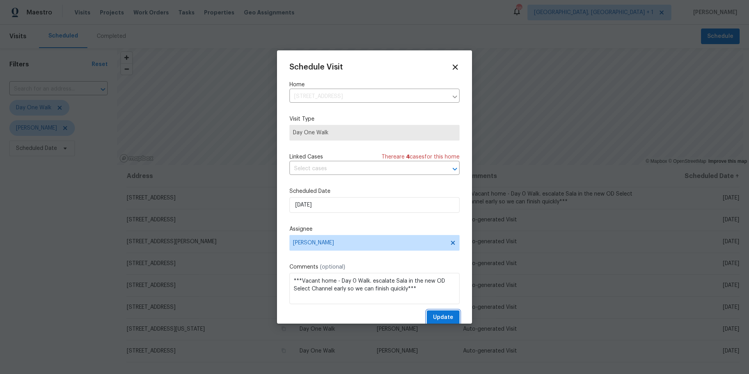
click at [439, 318] on span "Update" at bounding box center [443, 318] width 20 height 10
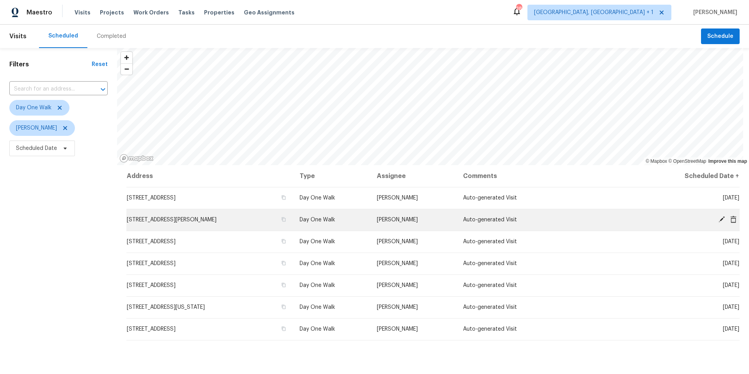
click at [719, 219] on icon at bounding box center [722, 219] width 7 height 7
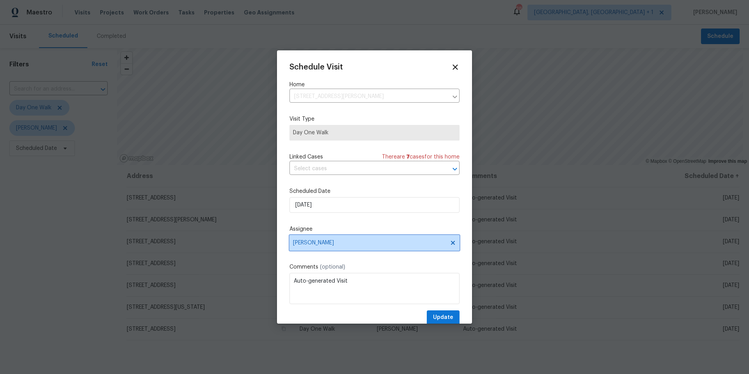
click at [342, 244] on span "[PERSON_NAME]" at bounding box center [369, 243] width 153 height 6
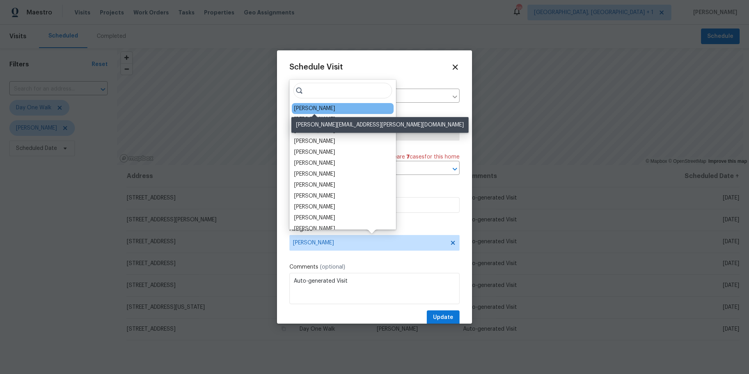
click at [322, 109] on div "[PERSON_NAME]" at bounding box center [314, 109] width 41 height 8
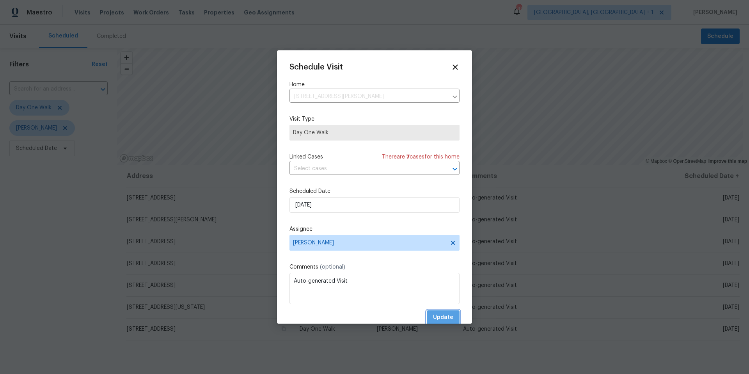
click at [446, 318] on span "Update" at bounding box center [443, 318] width 20 height 10
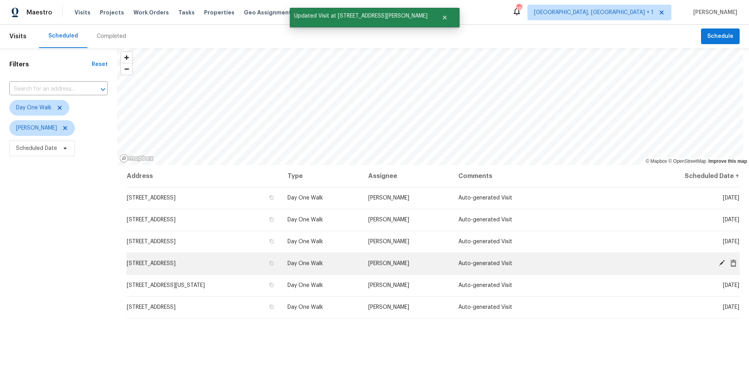
click at [719, 263] on icon at bounding box center [722, 263] width 7 height 7
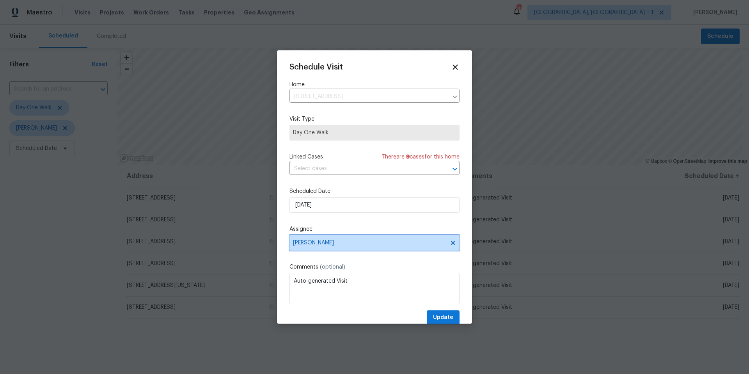
click at [313, 246] on span "[PERSON_NAME]" at bounding box center [375, 243] width 170 height 16
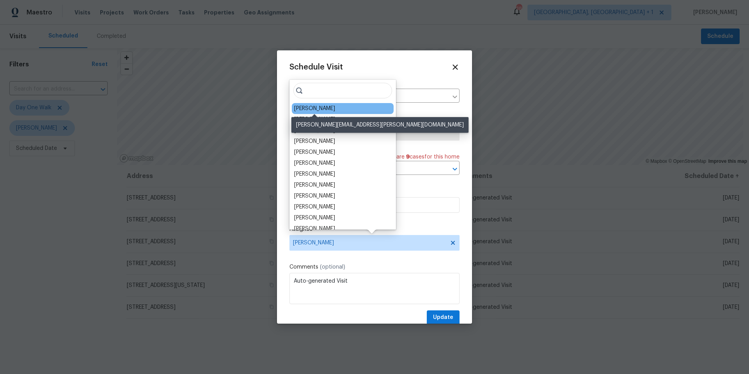
click at [318, 111] on div "[PERSON_NAME]" at bounding box center [314, 109] width 41 height 8
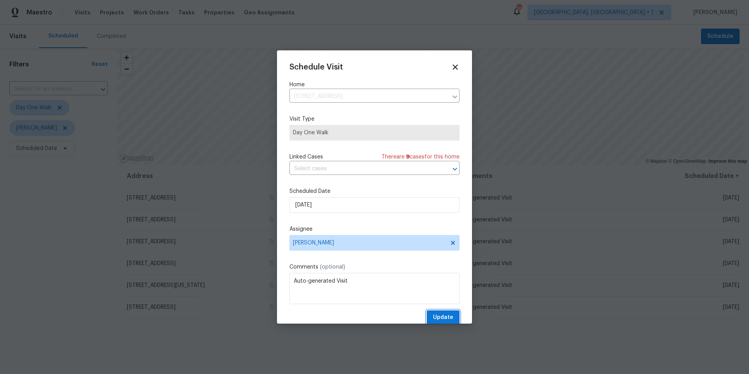
click at [438, 319] on span "Update" at bounding box center [443, 318] width 20 height 10
